Goal: Task Accomplishment & Management: Complete application form

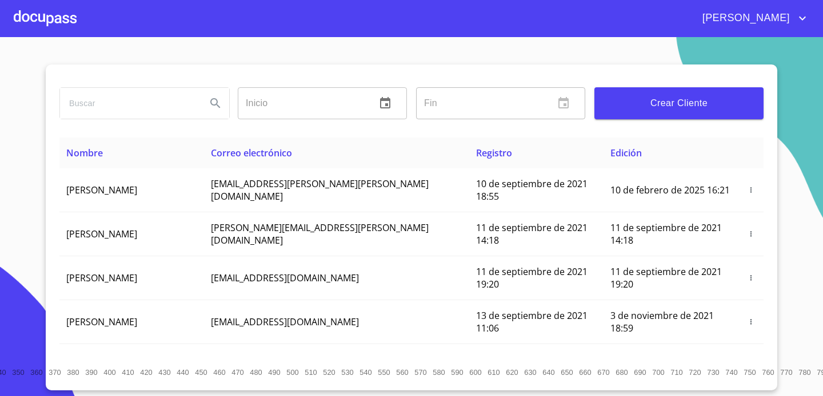
click at [62, 4] on div at bounding box center [45, 18] width 63 height 37
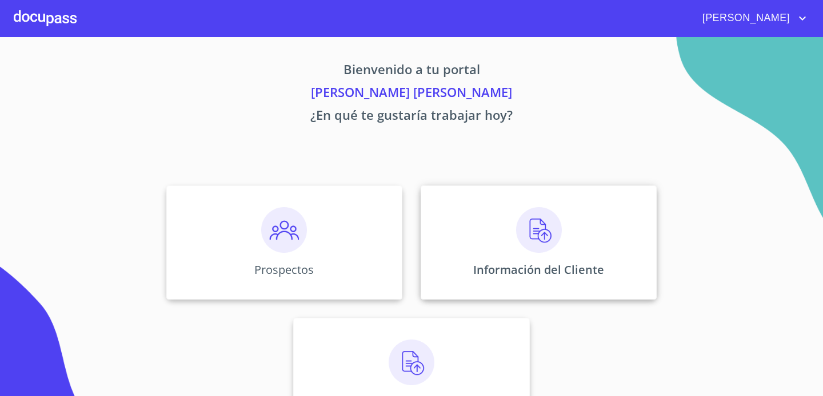
click at [544, 266] on p "Información del Cliente" at bounding box center [538, 269] width 131 height 15
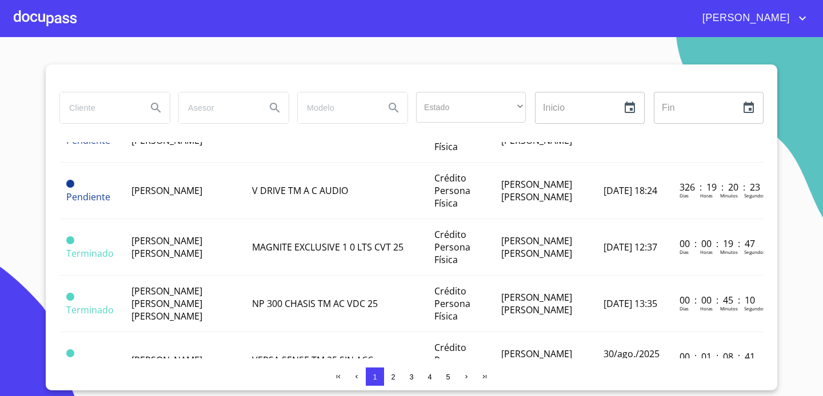
scroll to position [304, 0]
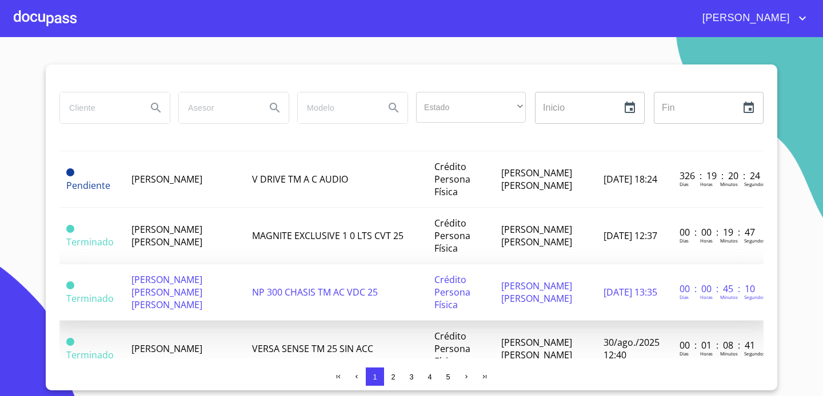
click at [368, 273] on td "NP 300 CHASIS TM AC VDC 25" at bounding box center [336, 293] width 182 height 57
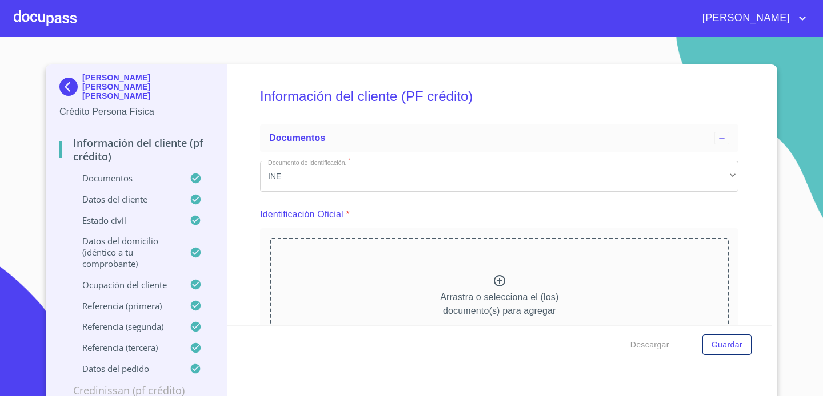
click at [41, 22] on div at bounding box center [45, 18] width 63 height 37
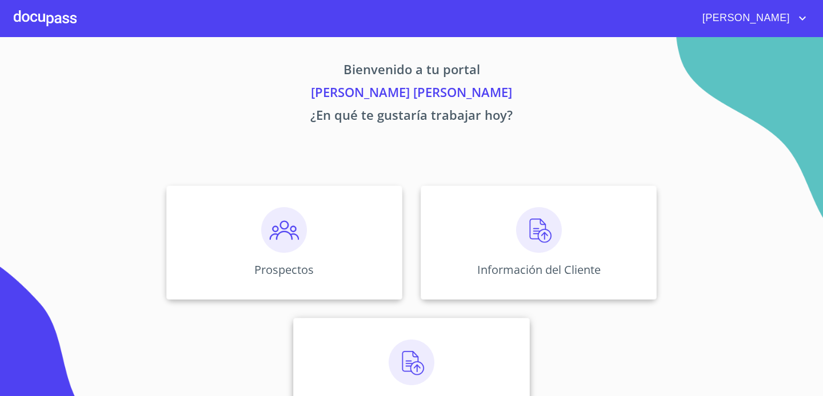
click at [479, 367] on div "Asignación de Ventas" at bounding box center [411, 375] width 236 height 114
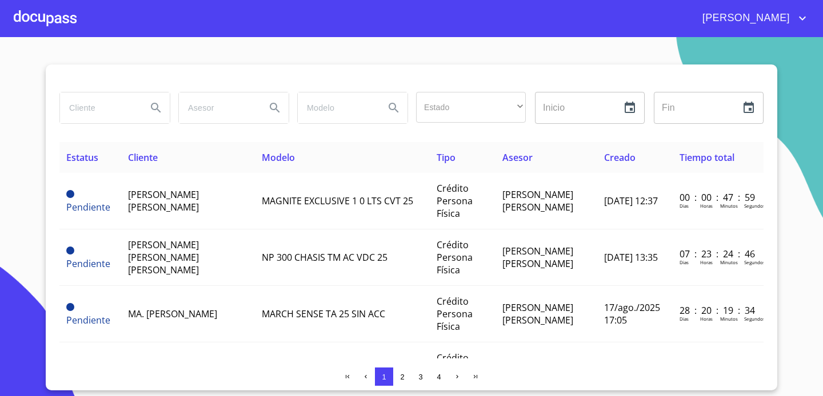
click at [129, 116] on input "search" at bounding box center [99, 108] width 78 height 31
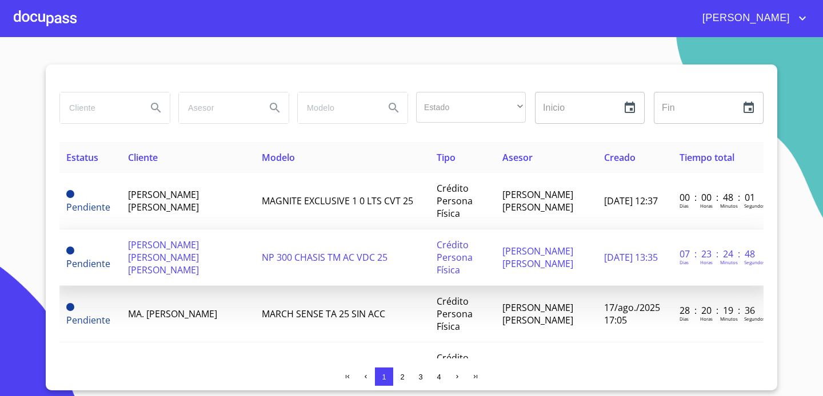
click at [177, 265] on span "[PERSON_NAME] [PERSON_NAME] [PERSON_NAME]" at bounding box center [163, 258] width 71 height 38
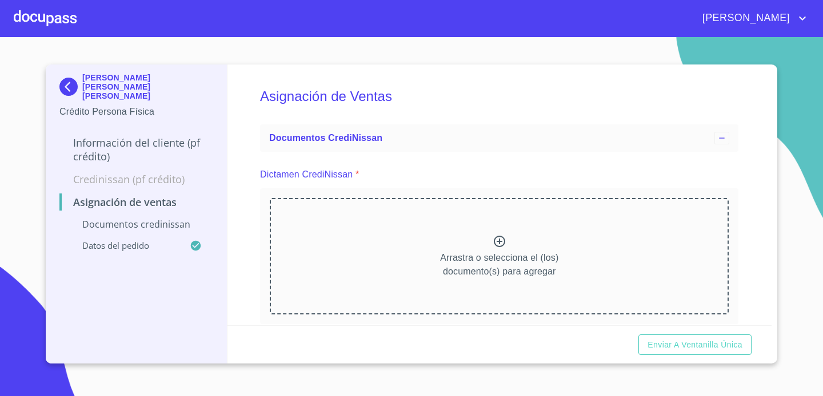
click at [499, 245] on icon at bounding box center [499, 242] width 14 height 14
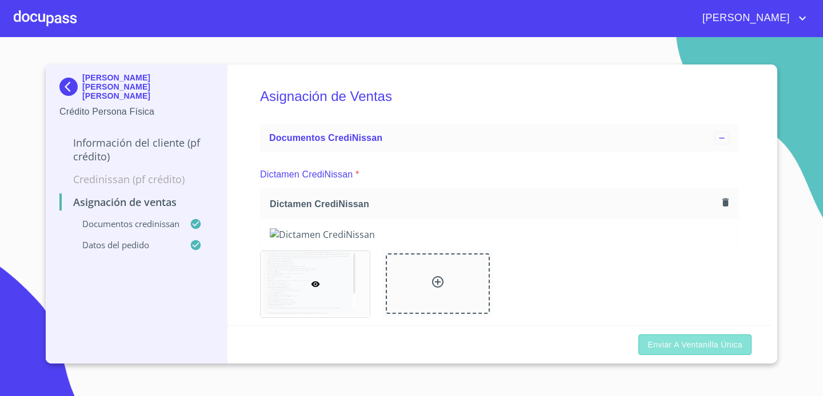
click at [692, 348] on span "Enviar a Ventanilla única" at bounding box center [694, 345] width 95 height 14
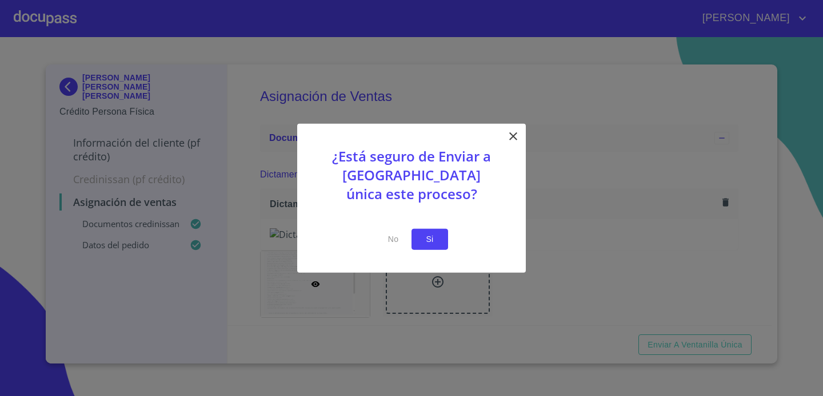
click at [430, 237] on span "Si" at bounding box center [429, 240] width 18 height 14
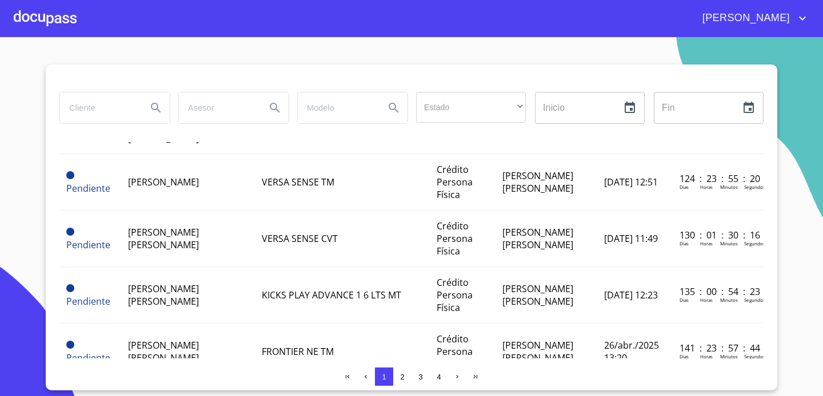
scroll to position [1237, 0]
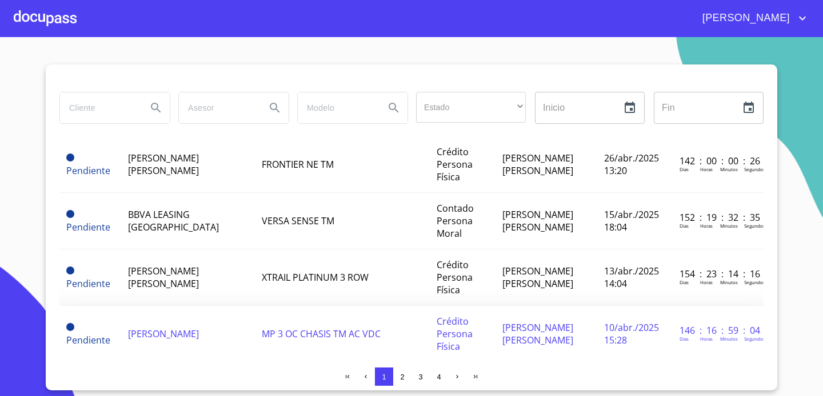
click at [255, 306] on td "MP 3 OC CHASIS TM AC VDC" at bounding box center [342, 334] width 175 height 57
